Goal: Answer question/provide support

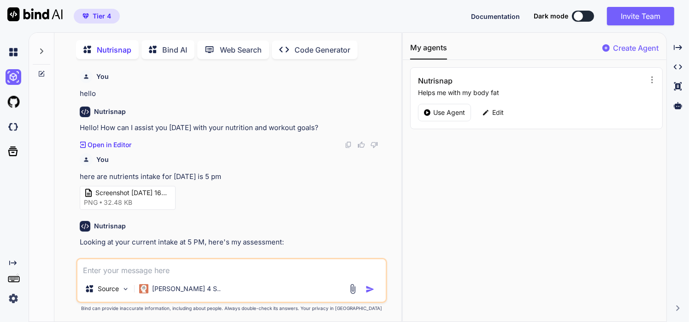
scroll to position [1154, 0]
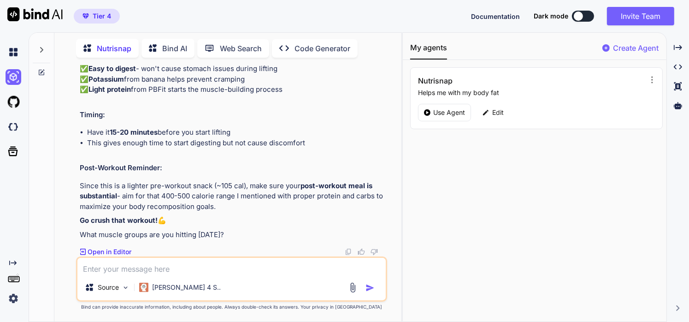
click at [40, 73] on icon at bounding box center [42, 73] width 6 height 6
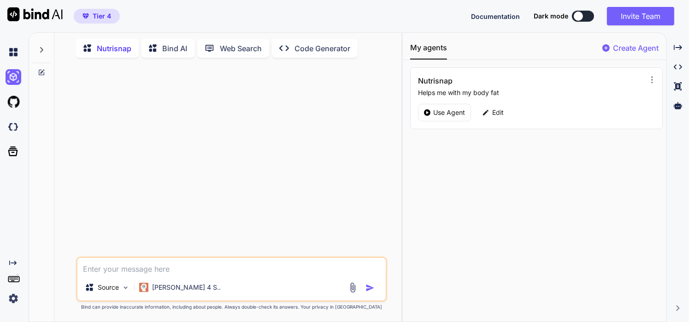
type textarea "x"
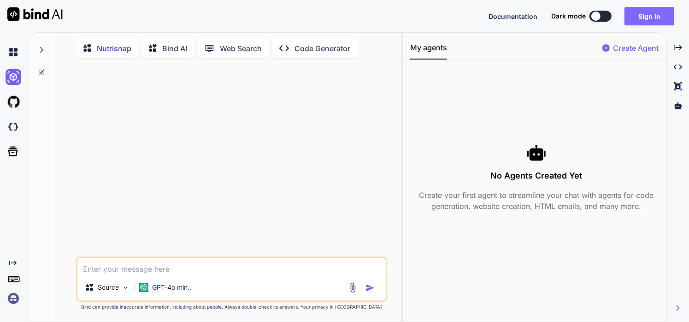
click at [640, 17] on button "Sign in" at bounding box center [649, 16] width 50 height 18
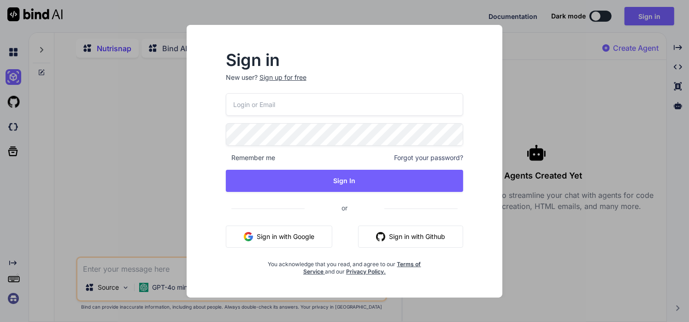
click at [289, 234] on button "Sign in with Google" at bounding box center [279, 236] width 106 height 22
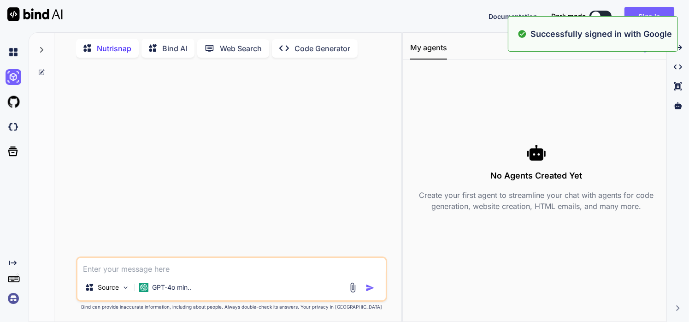
click at [162, 268] on textarea at bounding box center [231, 266] width 309 height 17
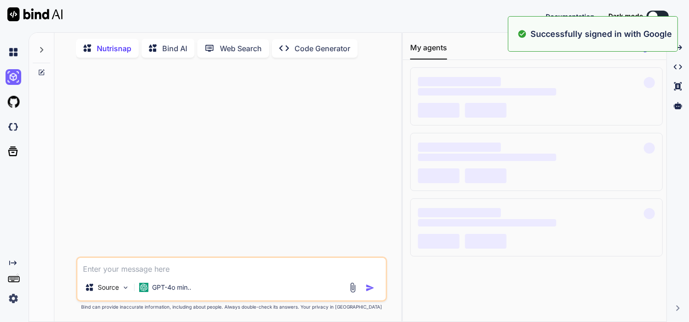
paste textarea "Error: Only plain objects can be passed to Server Functions from the Client. Ob…"
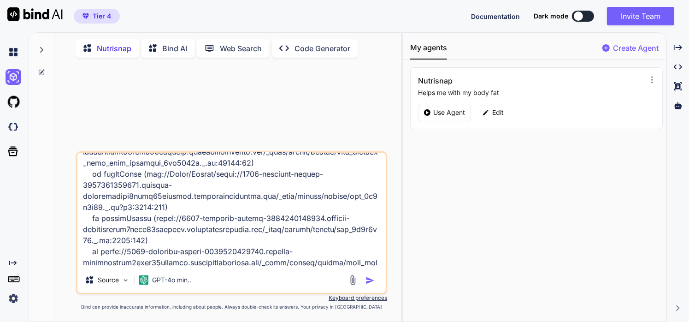
type textarea "Error: Only plain objects can be passed to Server Functions from the Client. Ob…"
click at [371, 280] on img "button" at bounding box center [369, 280] width 9 height 9
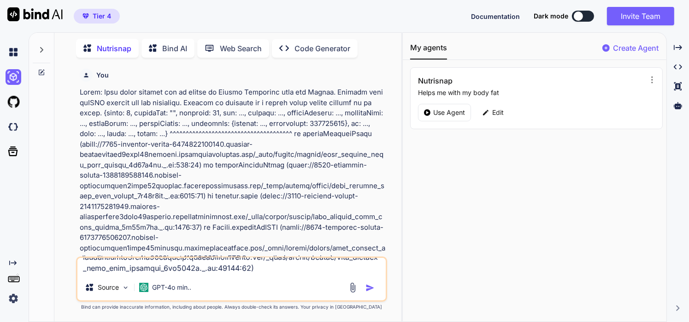
scroll to position [0, 0]
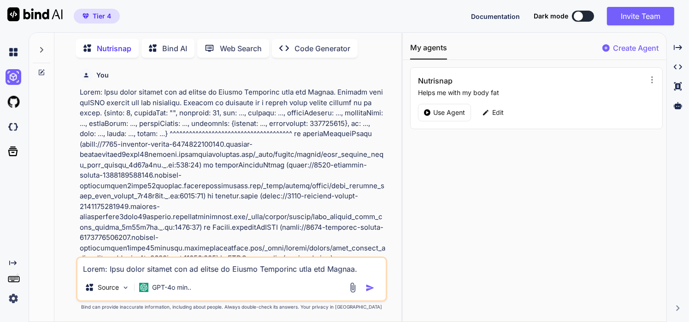
click at [371, 285] on img "button" at bounding box center [369, 287] width 9 height 9
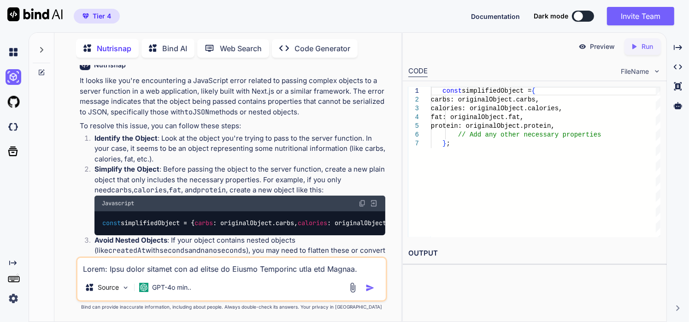
scroll to position [906, 0]
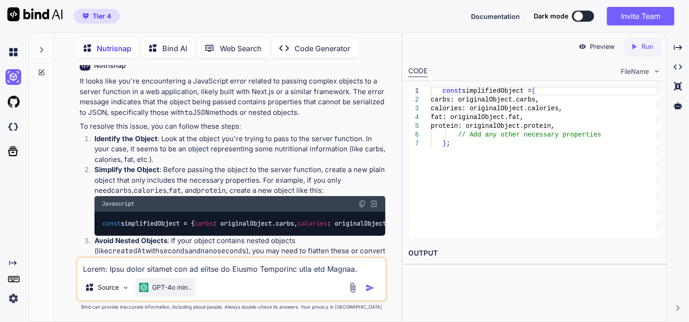
click at [175, 291] on p "GPT-4o min.." at bounding box center [171, 286] width 39 height 9
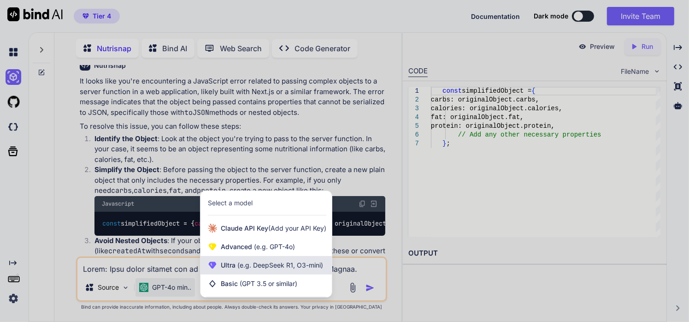
click at [238, 260] on div "Ultra (e.g. DeepSeek R1, O3-mini)" at bounding box center [265, 265] width 131 height 18
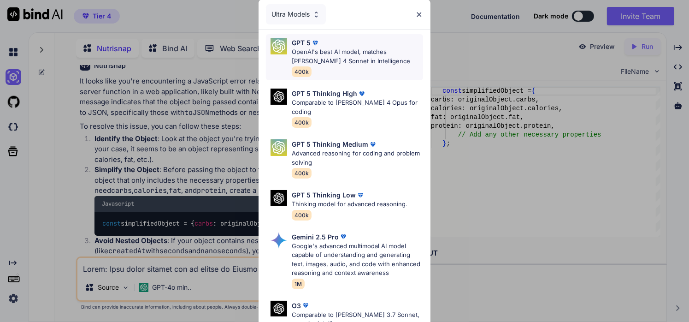
click at [312, 53] on p "OpenAI's best AI model, matches [PERSON_NAME] 4 Sonnet in Intelligence" at bounding box center [358, 56] width 132 height 18
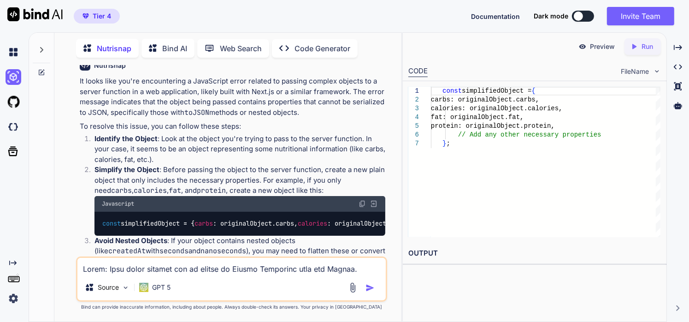
click at [241, 271] on textarea at bounding box center [231, 266] width 309 height 17
paste textarea "Error: Only plain objects can be passed to Server Functions from the Client. Ob…"
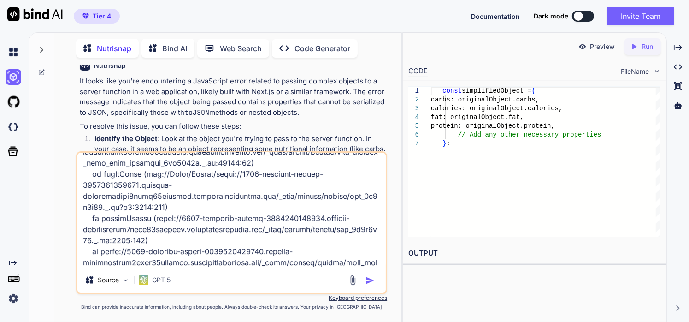
type textarea "Error: Only plain objects can be passed to Server Functions from the Client. Ob…"
click at [372, 282] on img "button" at bounding box center [369, 280] width 9 height 9
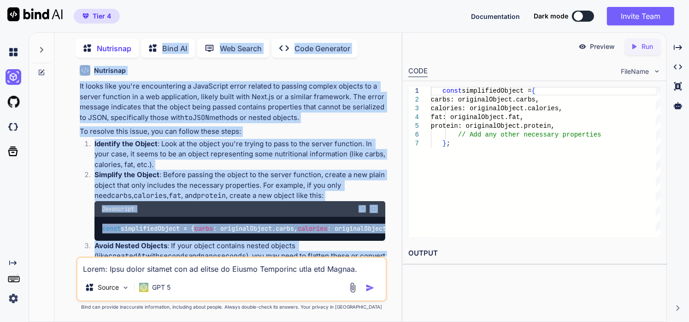
scroll to position [780, 0]
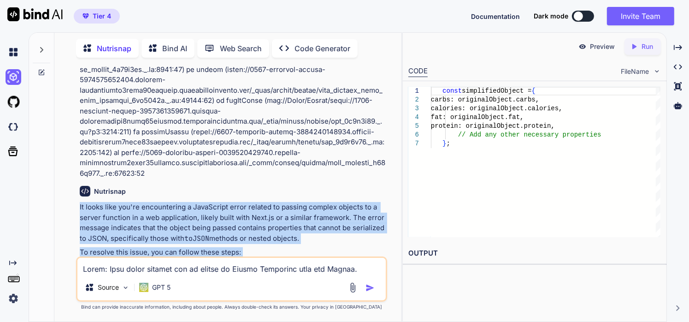
drag, startPoint x: 183, startPoint y: 214, endPoint x: 77, endPoint y: 189, distance: 108.5
click at [78, 189] on div "You Nutrisnap It looks like you're encountering a JavaScript error related to p…" at bounding box center [233, 160] width 310 height 191
copy div "It looks like you're encountering a JavaScript error related to passing complex…"
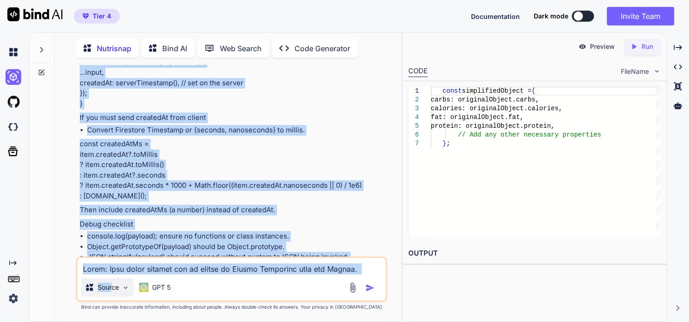
scroll to position [2647, 0]
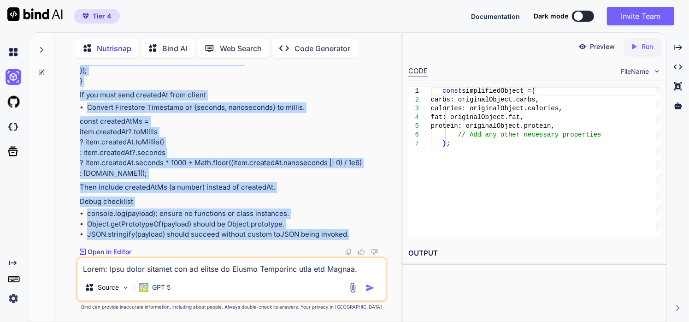
drag, startPoint x: 80, startPoint y: 170, endPoint x: 353, endPoint y: 238, distance: 281.2
copy div "Lor’ip dolorsi a con-adipi elits (doeius t Incididun Utlaboree do magnaal enima…"
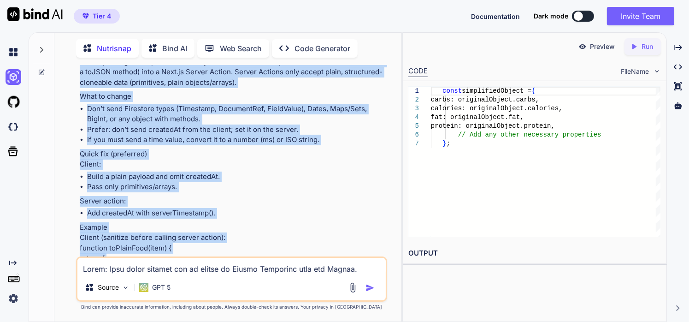
scroll to position [2143, 0]
